Goal: Complete application form

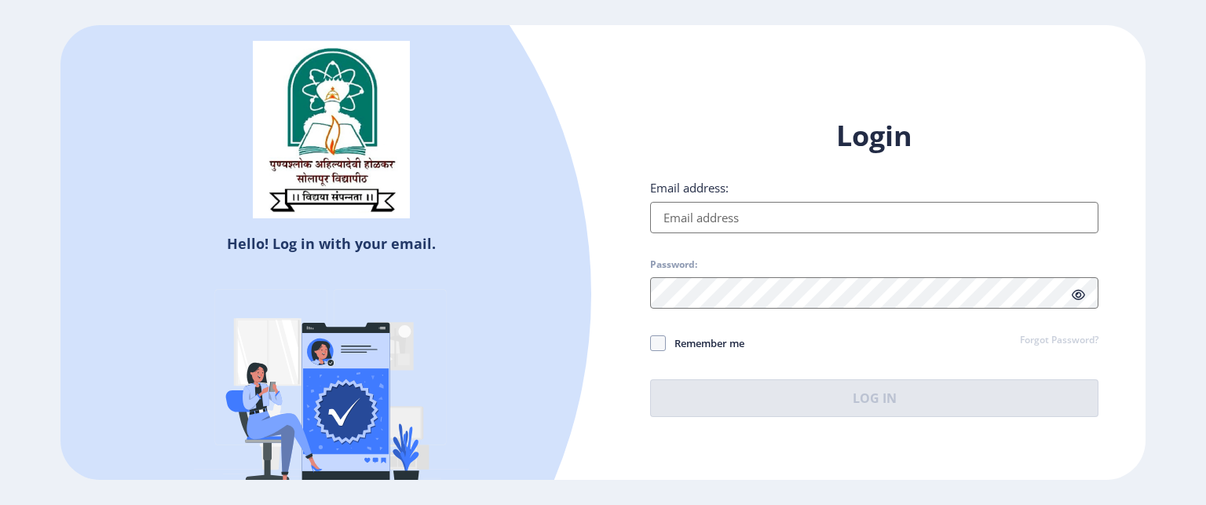
click at [735, 204] on input "Email address:" at bounding box center [874, 217] width 448 height 31
type input "[EMAIL_ADDRESS][DOMAIN_NAME]"
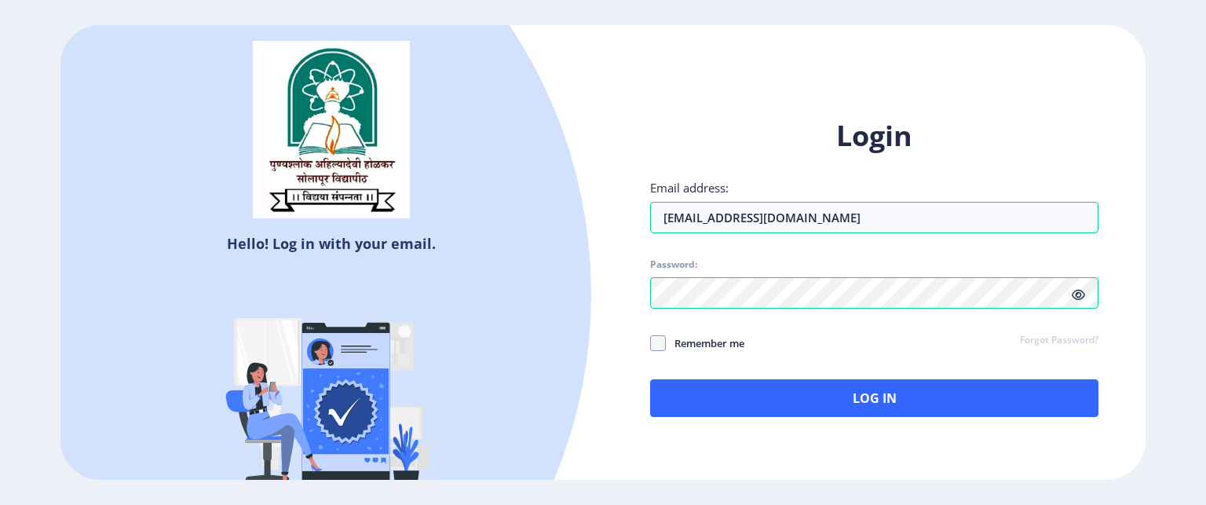
click at [1080, 294] on icon at bounding box center [1078, 295] width 13 height 12
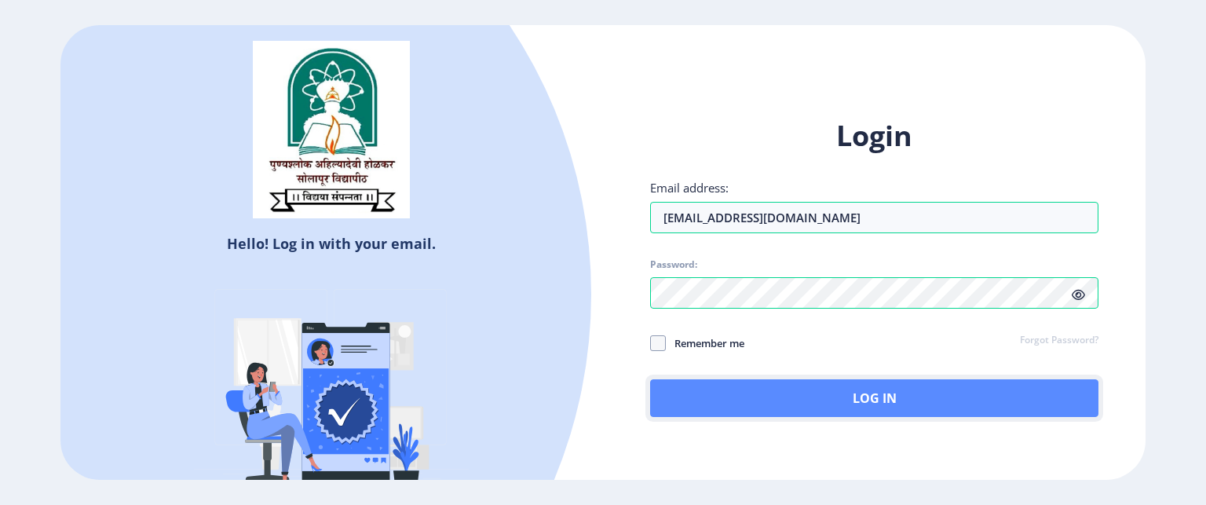
click at [763, 400] on button "Log In" at bounding box center [874, 398] width 448 height 38
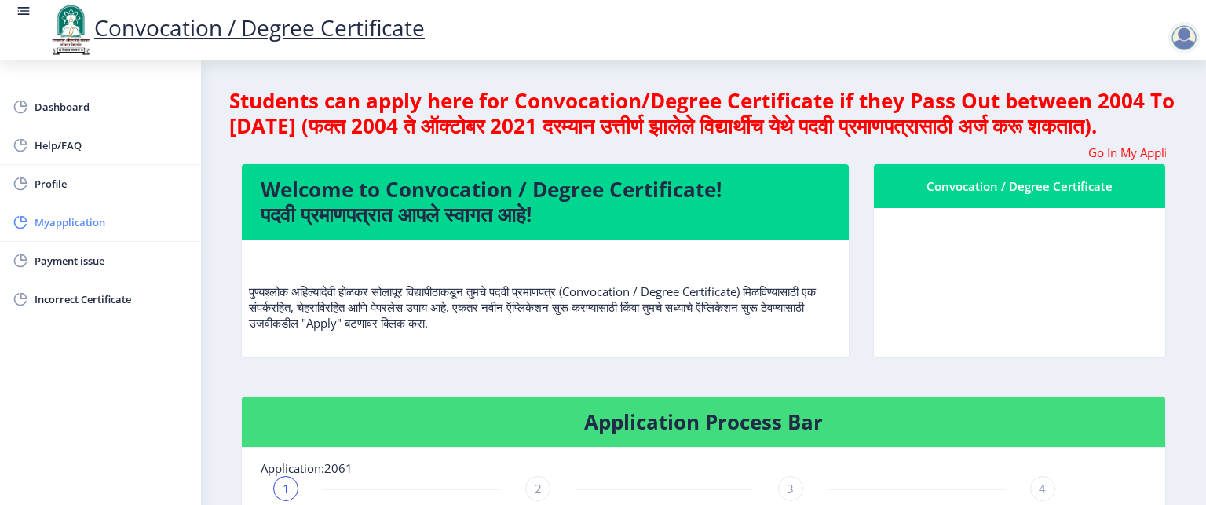
click at [101, 216] on span "Myapplication" at bounding box center [112, 222] width 154 height 19
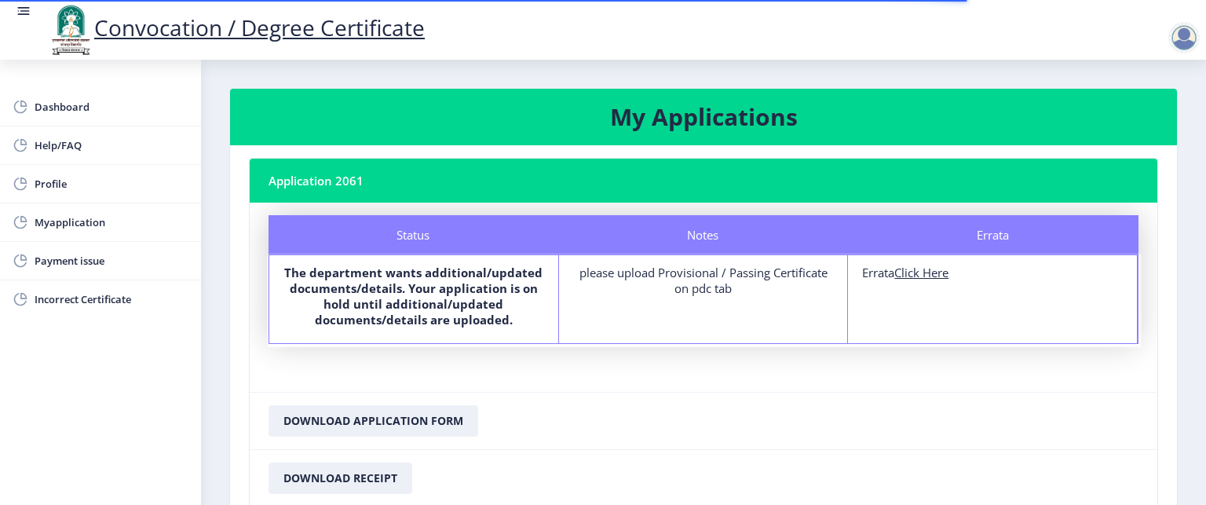
click at [905, 271] on u "Click Here" at bounding box center [921, 273] width 54 height 16
select select
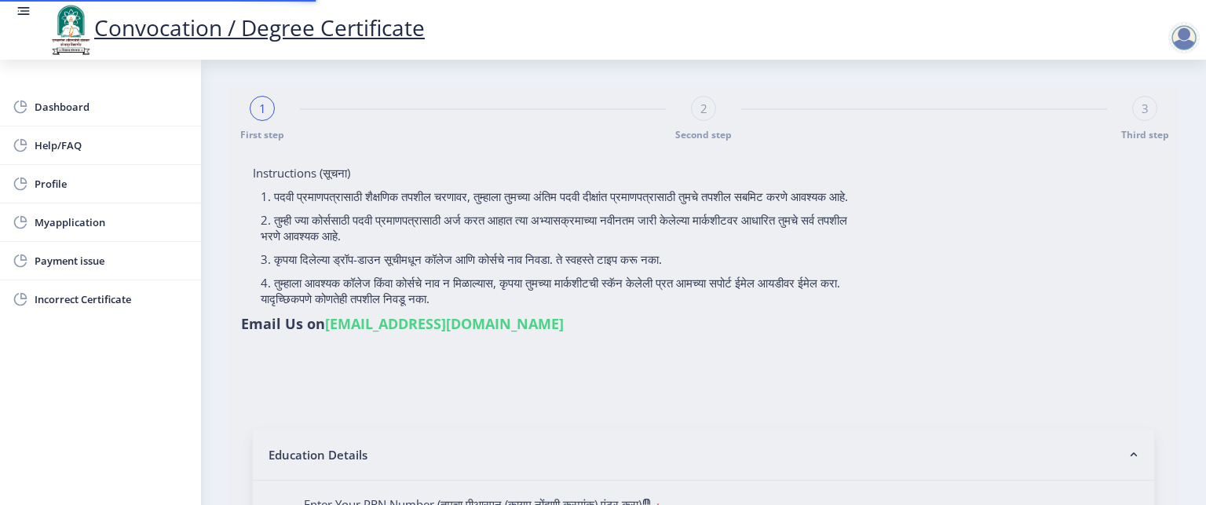
type input "2012032510000301"
select select "Regular"
select select "2016"
select select "May"
select select "FIRST CLASS"
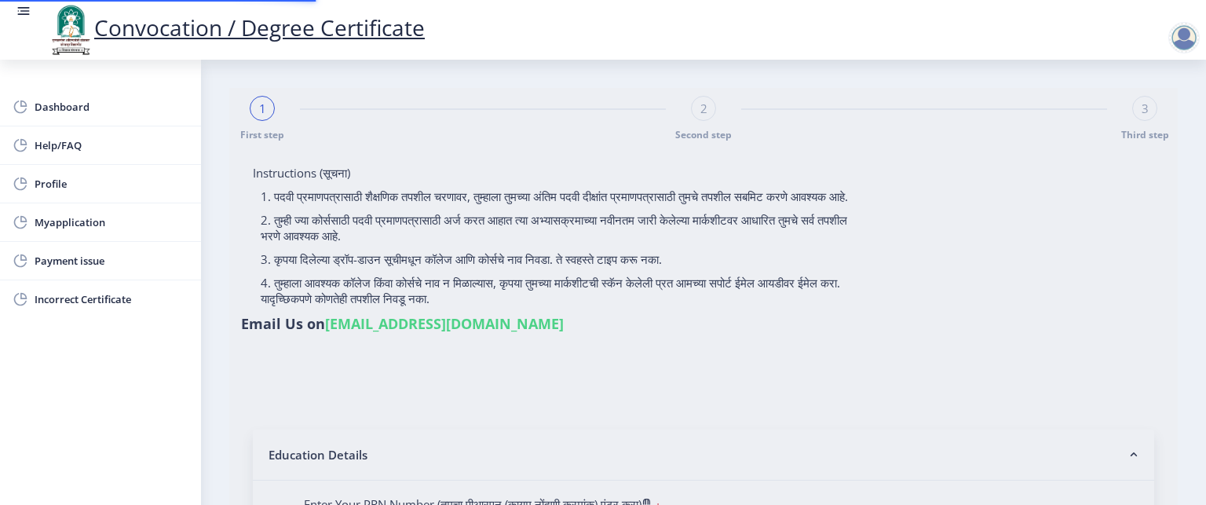
type input "615814"
type input "Awachare [PERSON_NAME]"
type input "Asha"
